Goal: Transaction & Acquisition: Download file/media

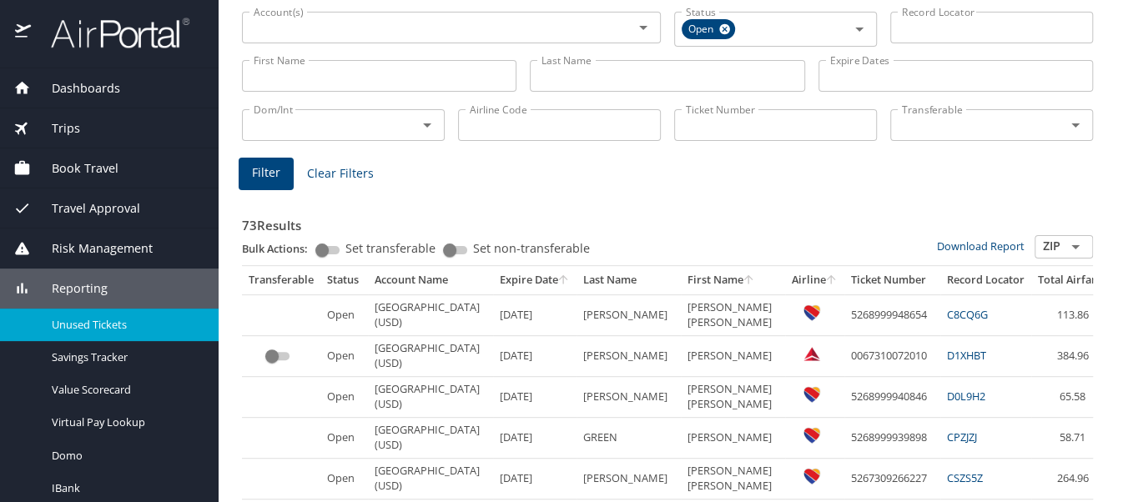
scroll to position [125, 0]
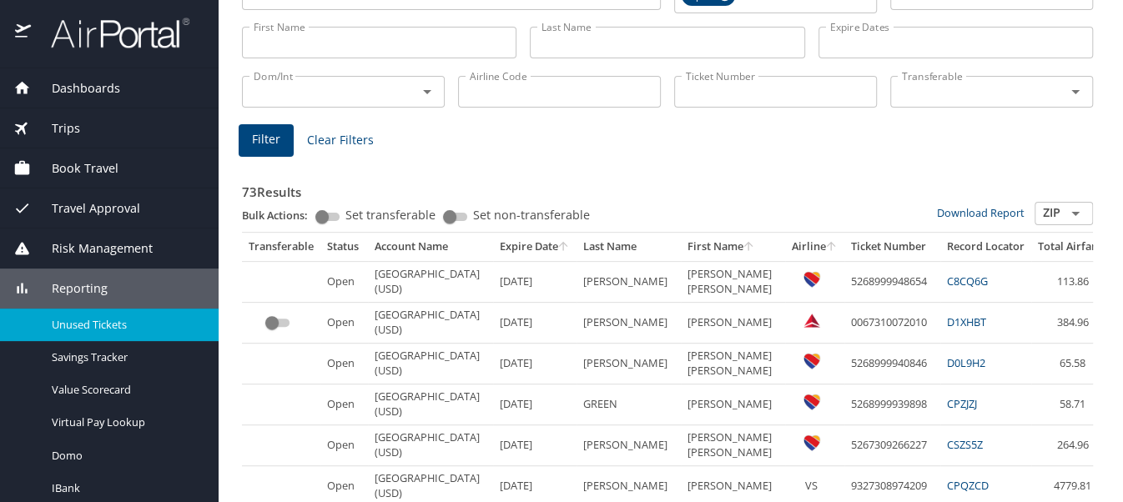
click at [556, 247] on icon "sort" at bounding box center [562, 245] width 13 height 13
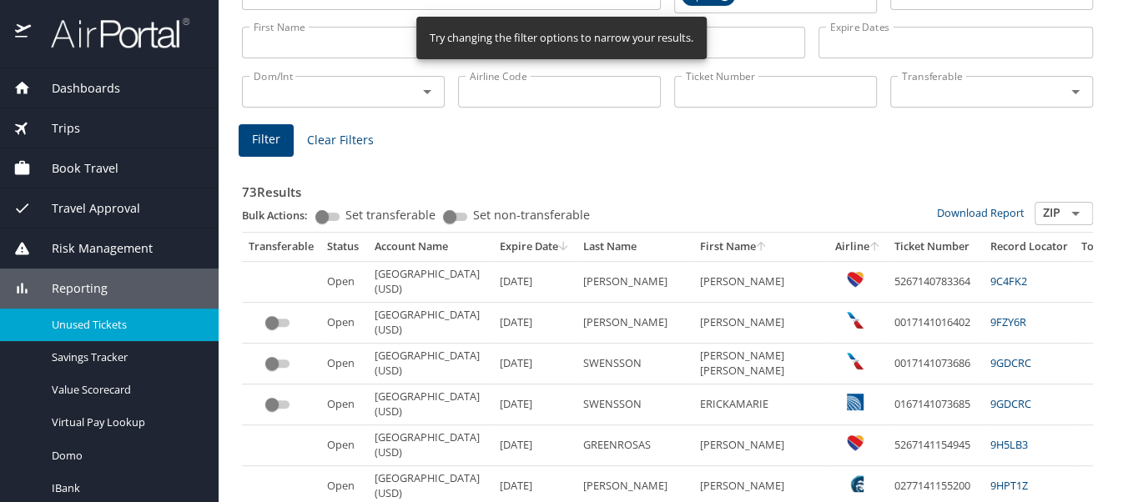
click at [556, 247] on icon "sort" at bounding box center [562, 245] width 13 height 13
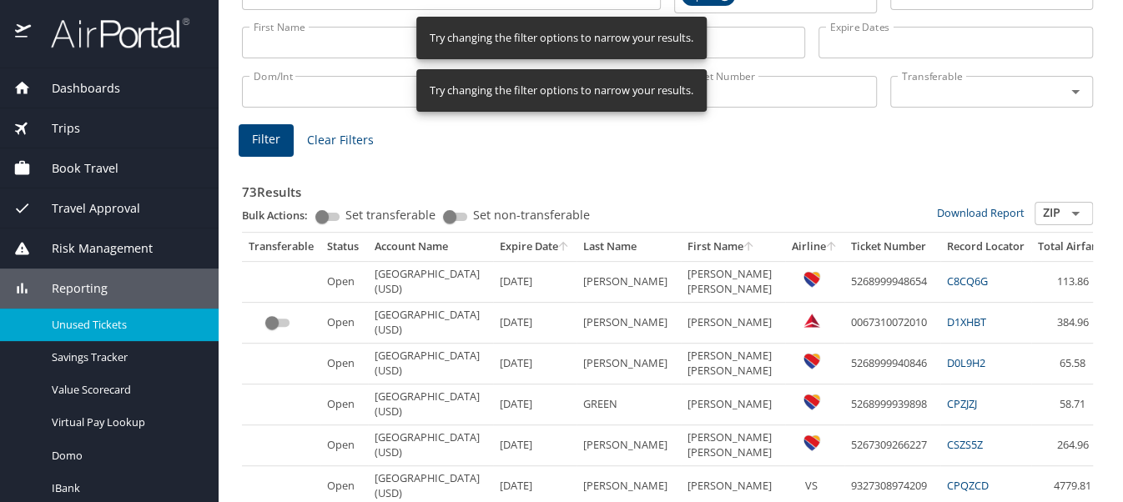
click at [556, 247] on icon "sort" at bounding box center [562, 245] width 13 height 13
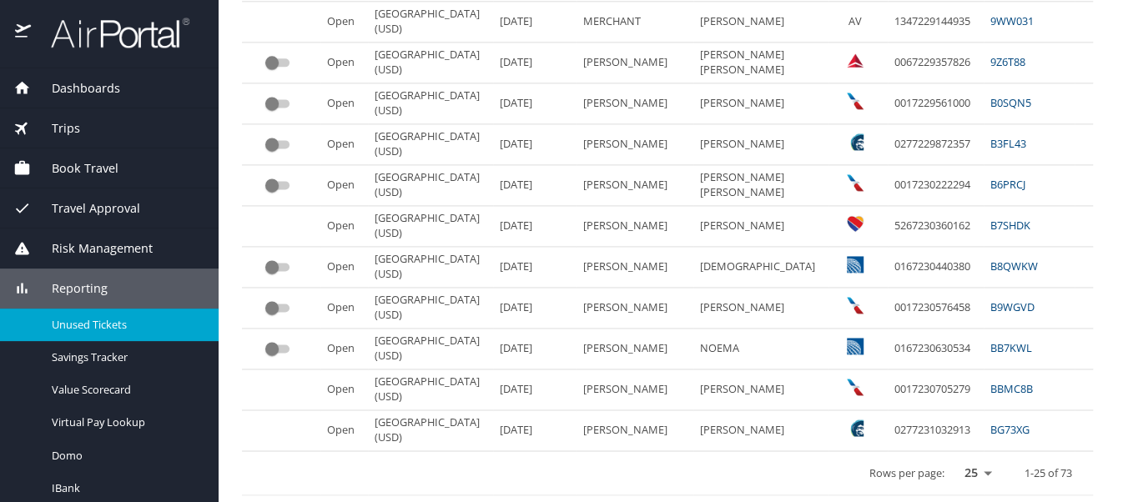
scroll to position [0, 0]
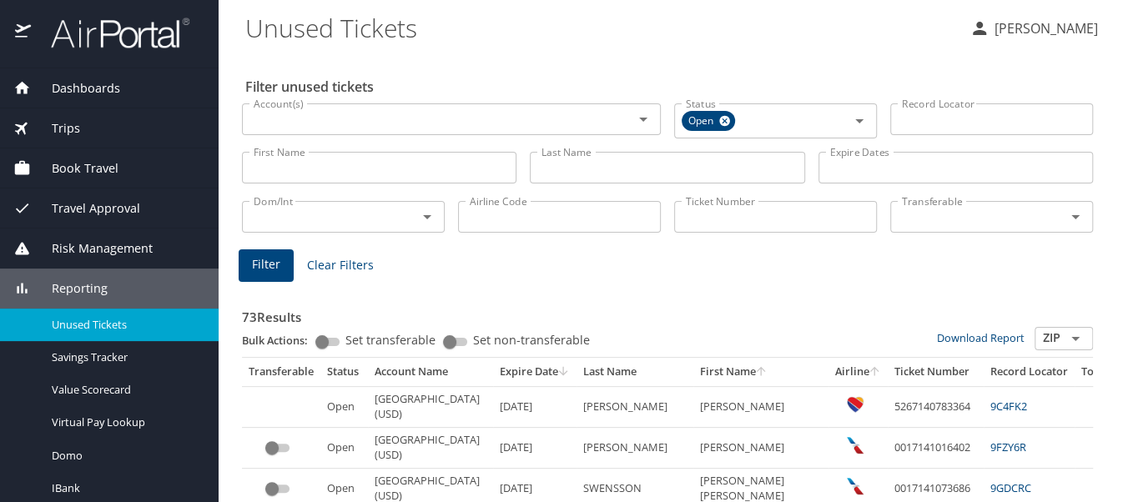
click at [1065, 340] on icon "Open" at bounding box center [1075, 339] width 20 height 20
click at [1065, 340] on icon "Close" at bounding box center [1075, 339] width 20 height 20
click at [1065, 334] on icon "Open" at bounding box center [1075, 339] width 20 height 20
click at [1036, 364] on li "CSV" at bounding box center [1044, 365] width 58 height 23
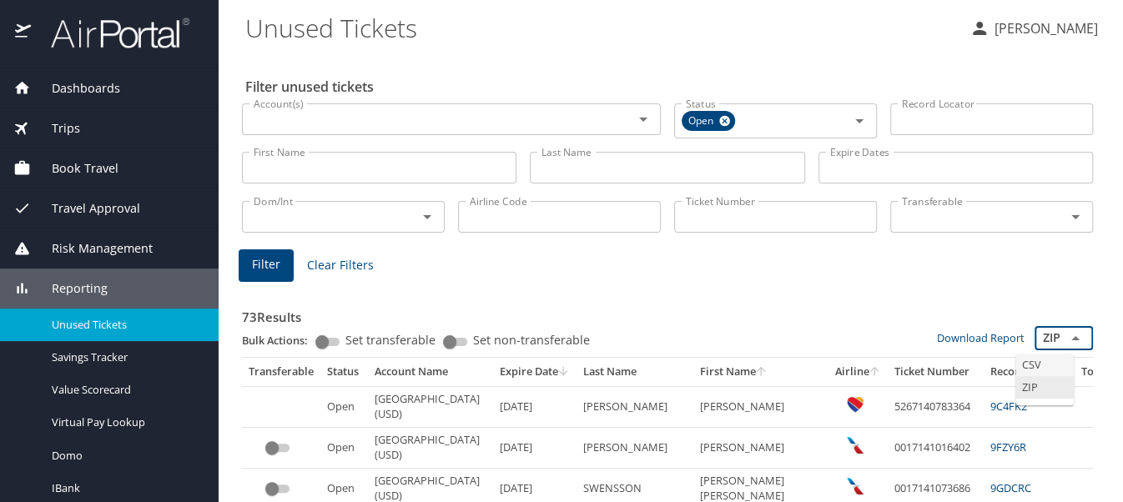
type input "CSV"
click at [961, 337] on link "Download Report" at bounding box center [981, 337] width 88 height 15
